Goal: Find specific page/section: Find specific page/section

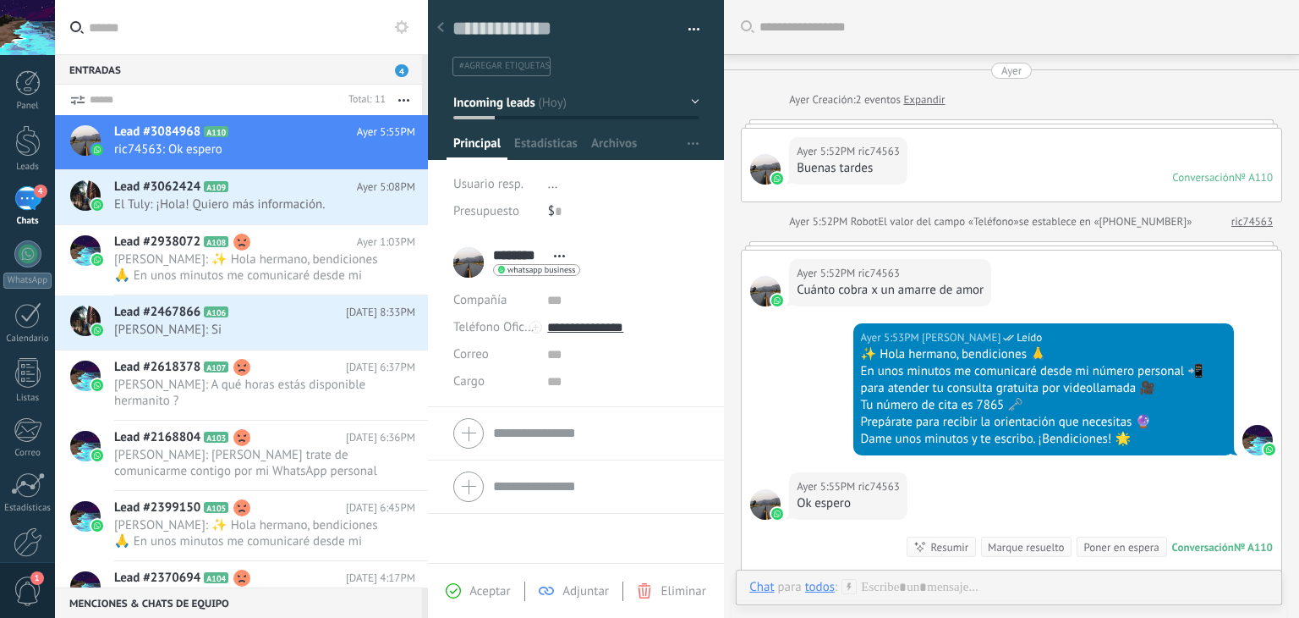
scroll to position [25, 0]
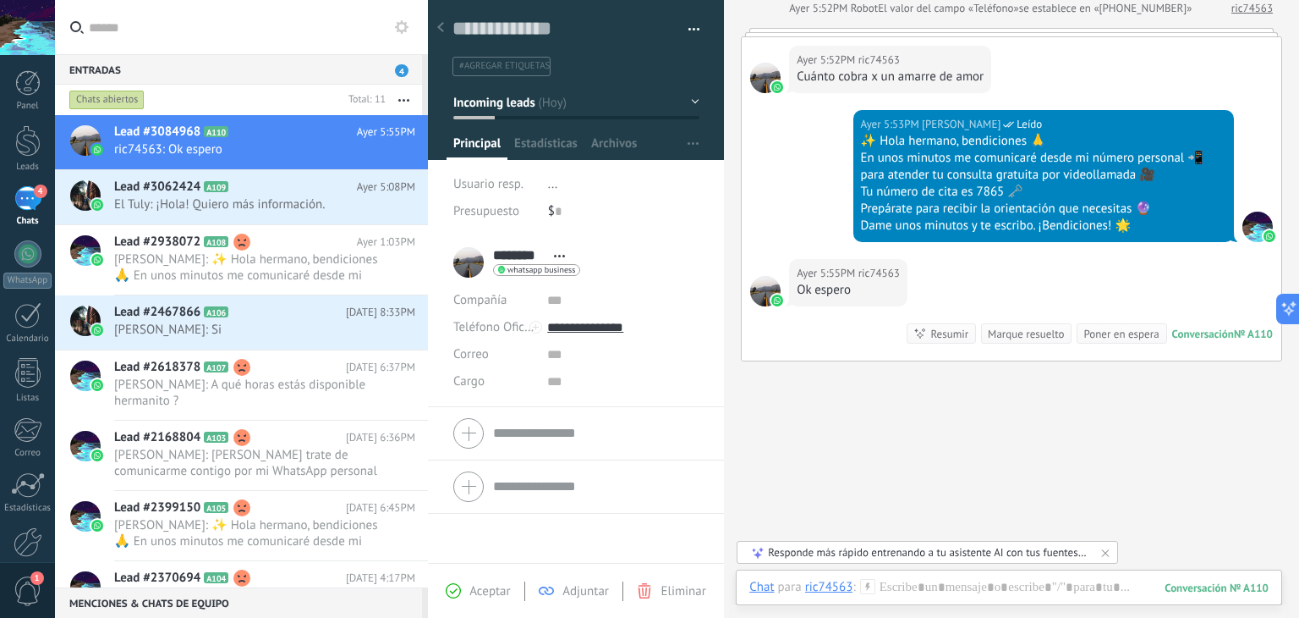
click at [200, 68] on div "Entradas 4" at bounding box center [238, 69] width 367 height 30
click at [392, 69] on div "Entradas 4" at bounding box center [238, 69] width 367 height 30
click at [371, 95] on div at bounding box center [365, 100] width 44 height 17
click at [407, 98] on button "button" at bounding box center [404, 100] width 36 height 30
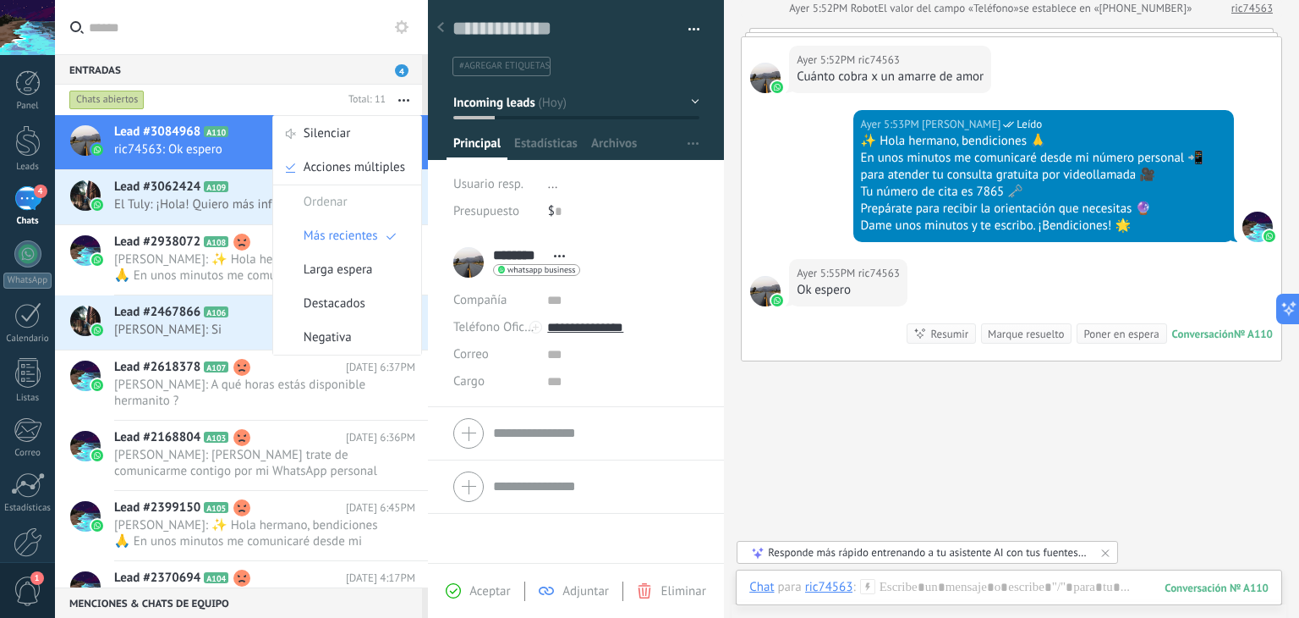
click at [407, 98] on button "button" at bounding box center [404, 100] width 36 height 30
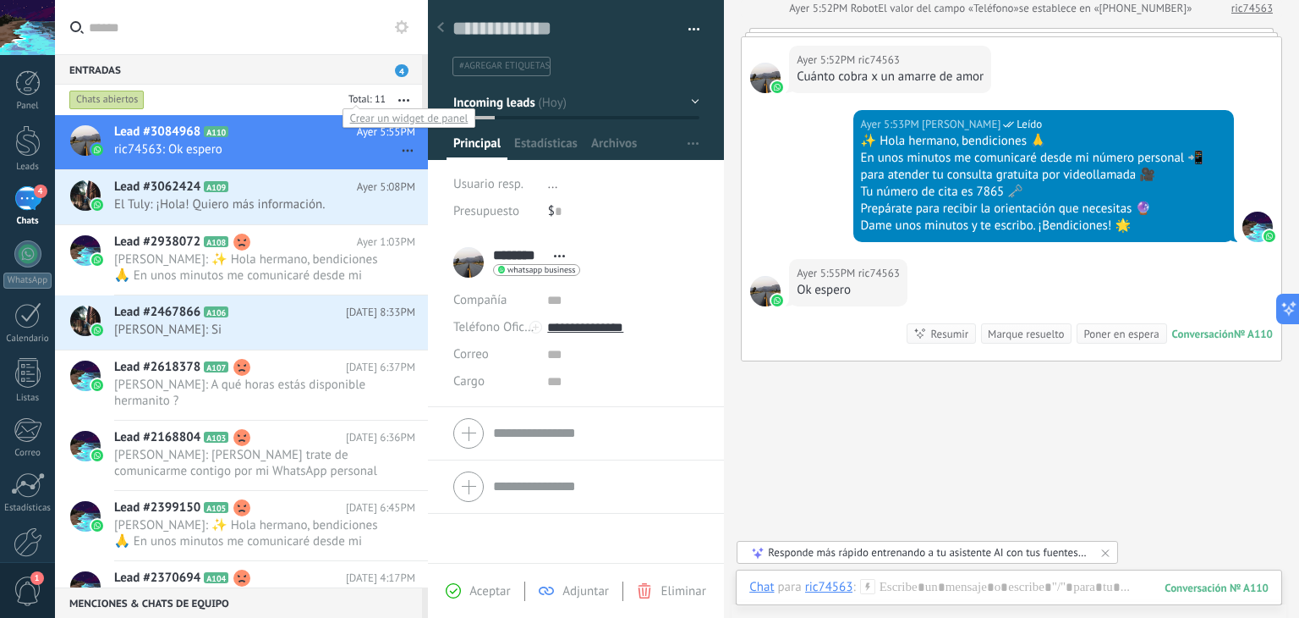
click at [365, 98] on div at bounding box center [365, 100] width 44 height 17
